Goal: Task Accomplishment & Management: Manage account settings

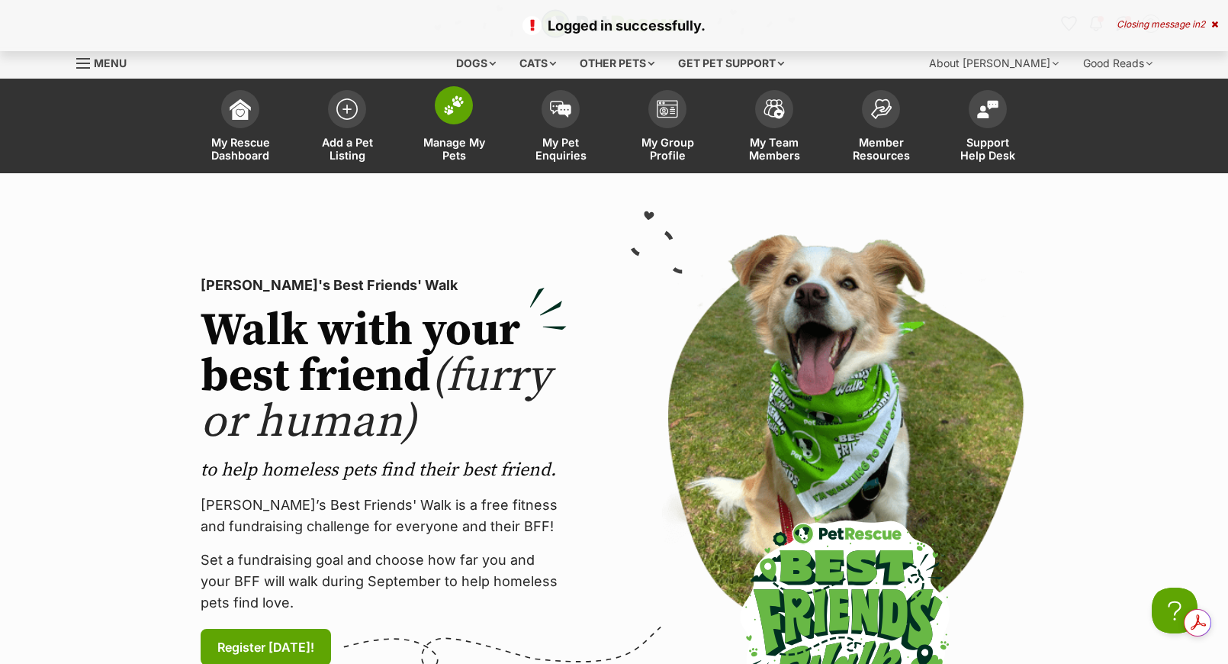
click at [464, 115] on span at bounding box center [454, 105] width 38 height 38
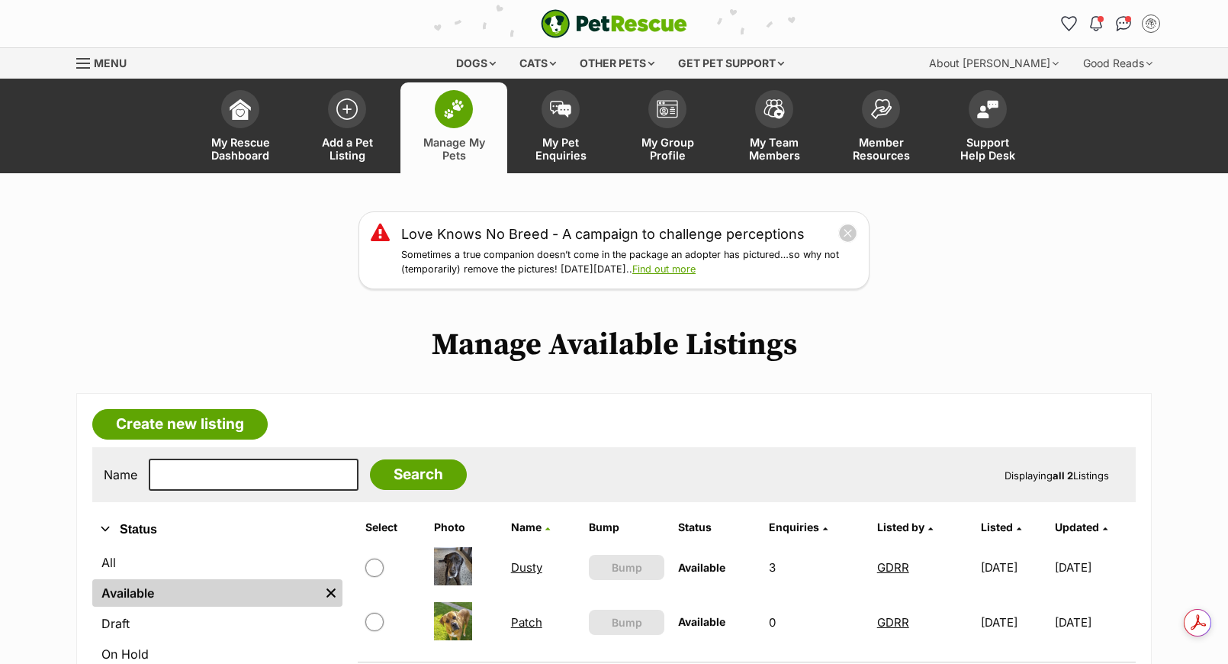
click at [526, 618] on link "Patch" at bounding box center [526, 622] width 31 height 14
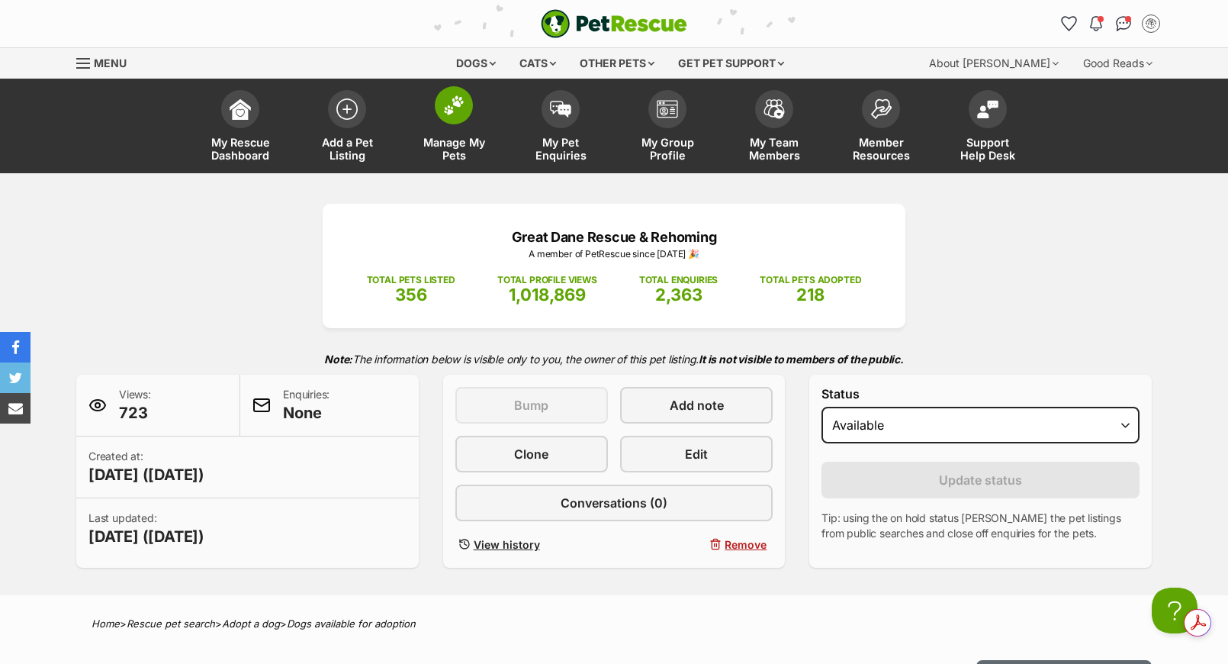
click at [460, 124] on link "Manage My Pets" at bounding box center [453, 127] width 107 height 91
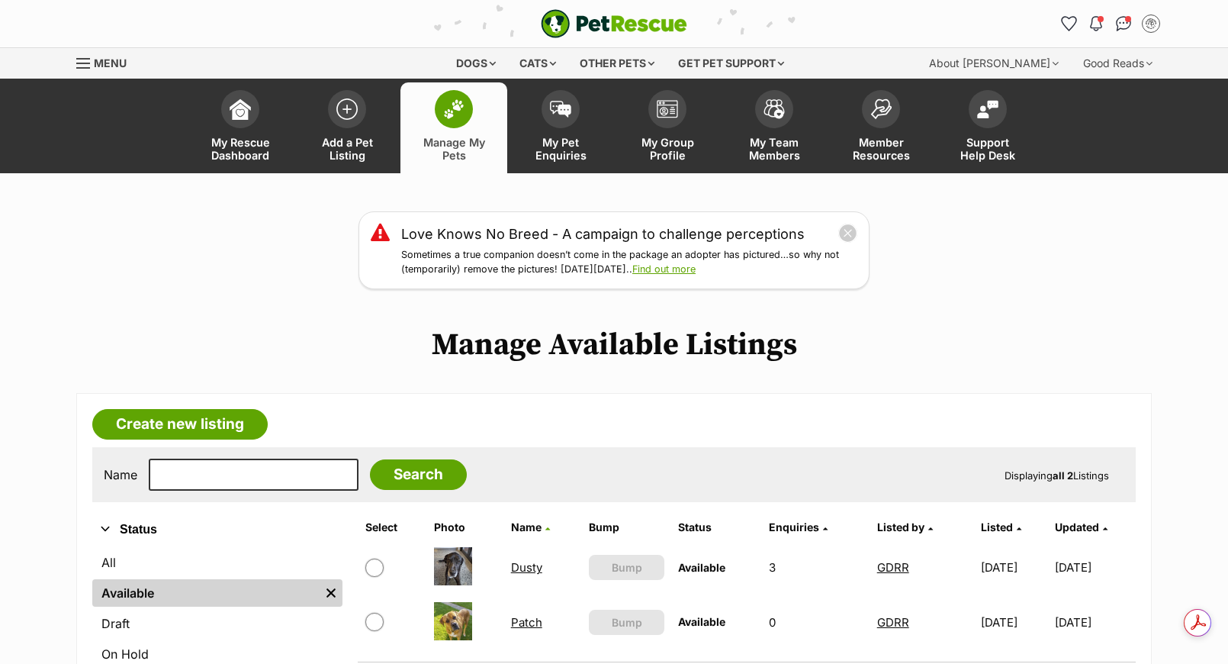
click at [511, 563] on link "Dusty" at bounding box center [526, 567] width 31 height 14
click at [523, 615] on link "Patch" at bounding box center [526, 622] width 31 height 14
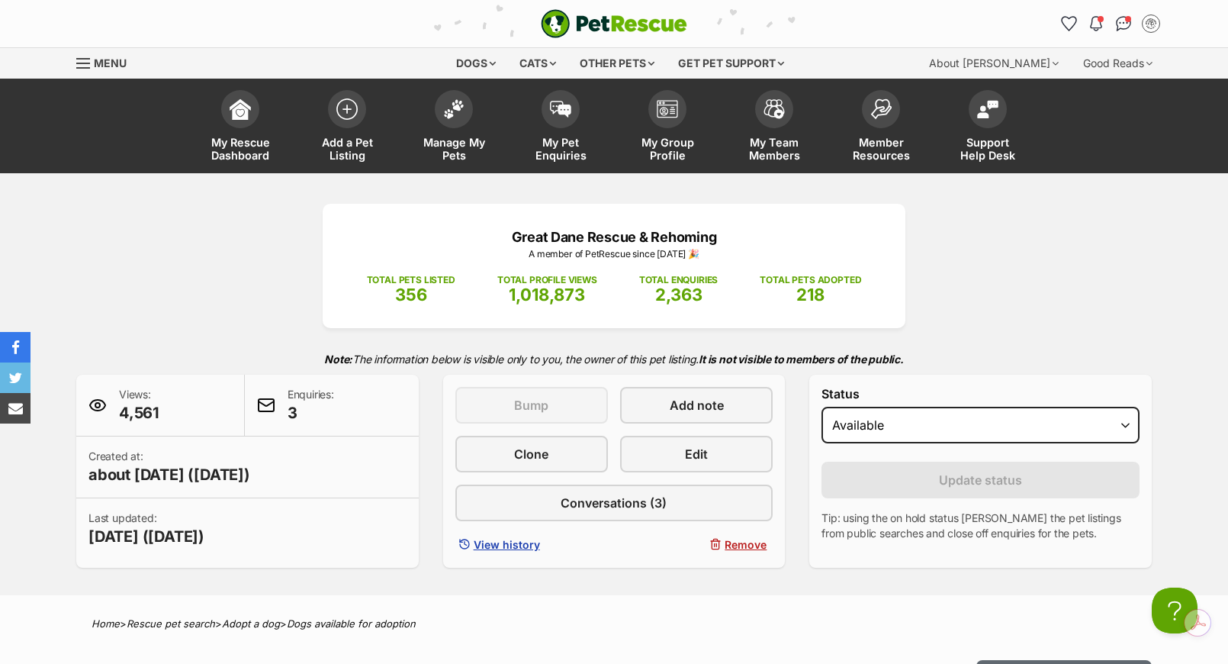
scroll to position [458, 0]
click at [445, 121] on link "Manage My Pets" at bounding box center [453, 127] width 107 height 91
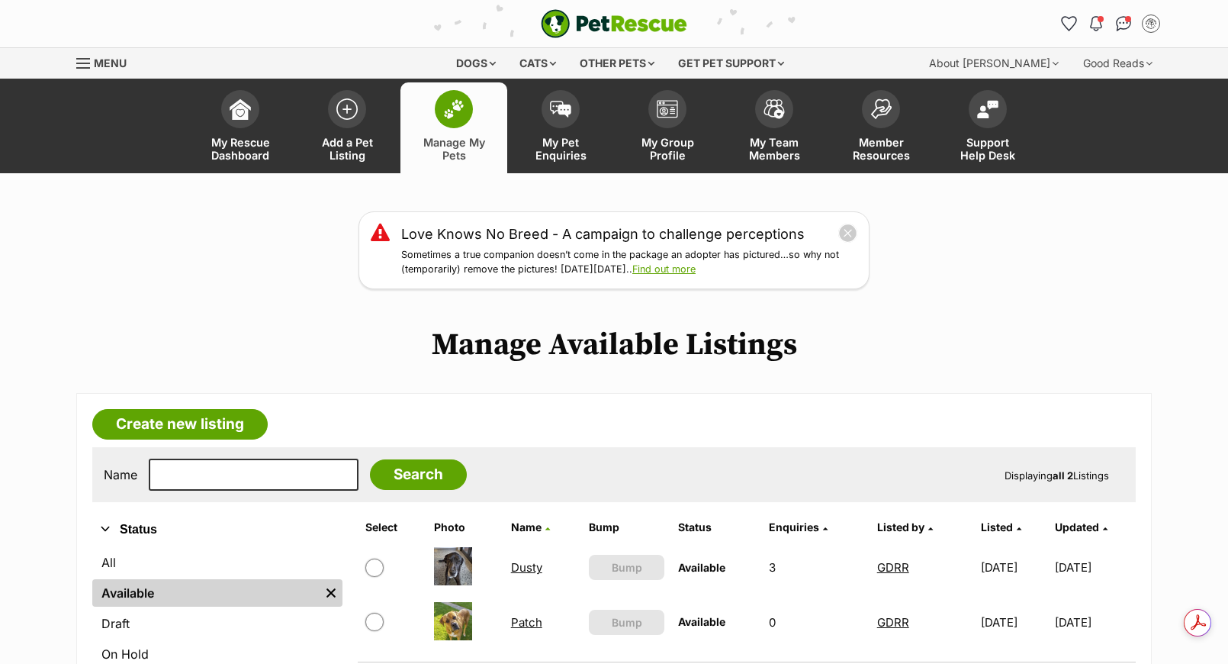
click at [523, 569] on td "Dusty" at bounding box center [543, 567] width 77 height 53
click at [520, 564] on link "Dusty" at bounding box center [526, 567] width 31 height 14
